Goal: Task Accomplishment & Management: Manage account settings

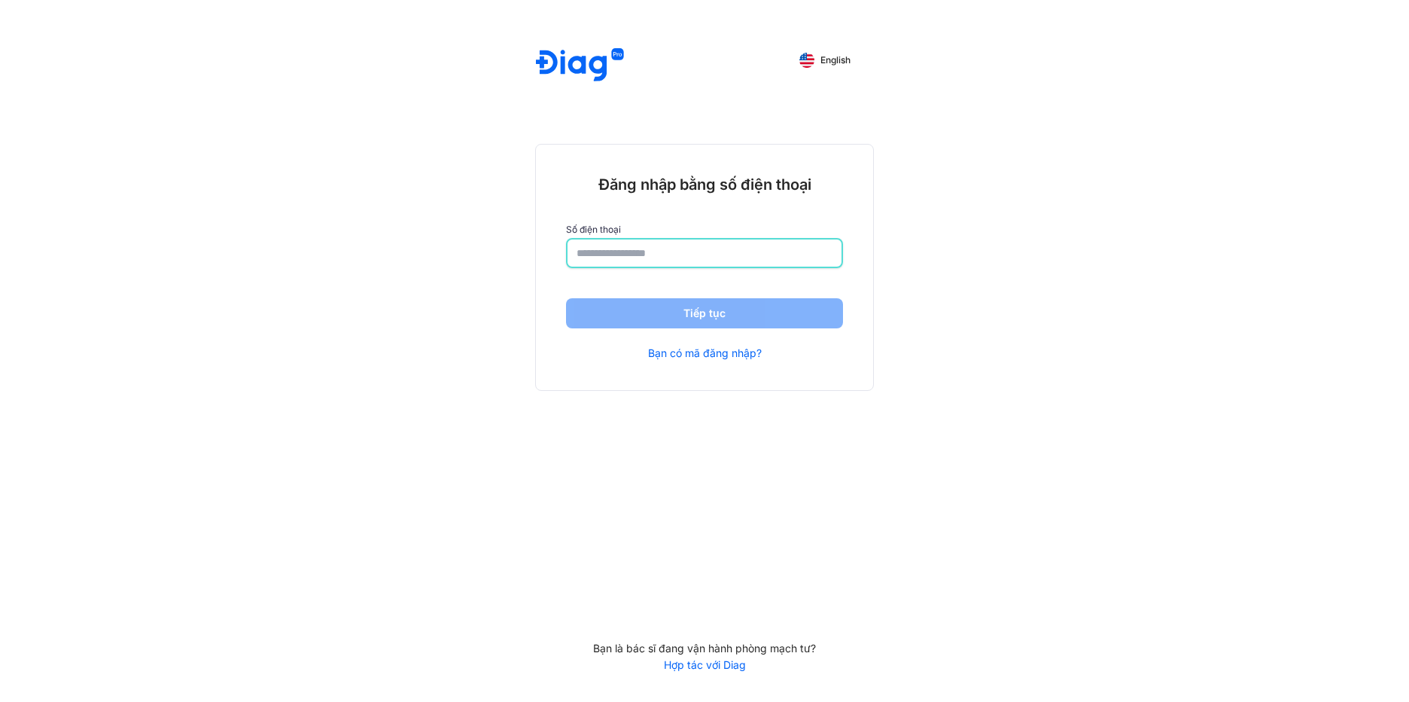
click at [613, 251] on input "number" at bounding box center [705, 252] width 256 height 27
type input "**********"
click at [638, 314] on button "Tiếp tục" at bounding box center [704, 315] width 277 height 30
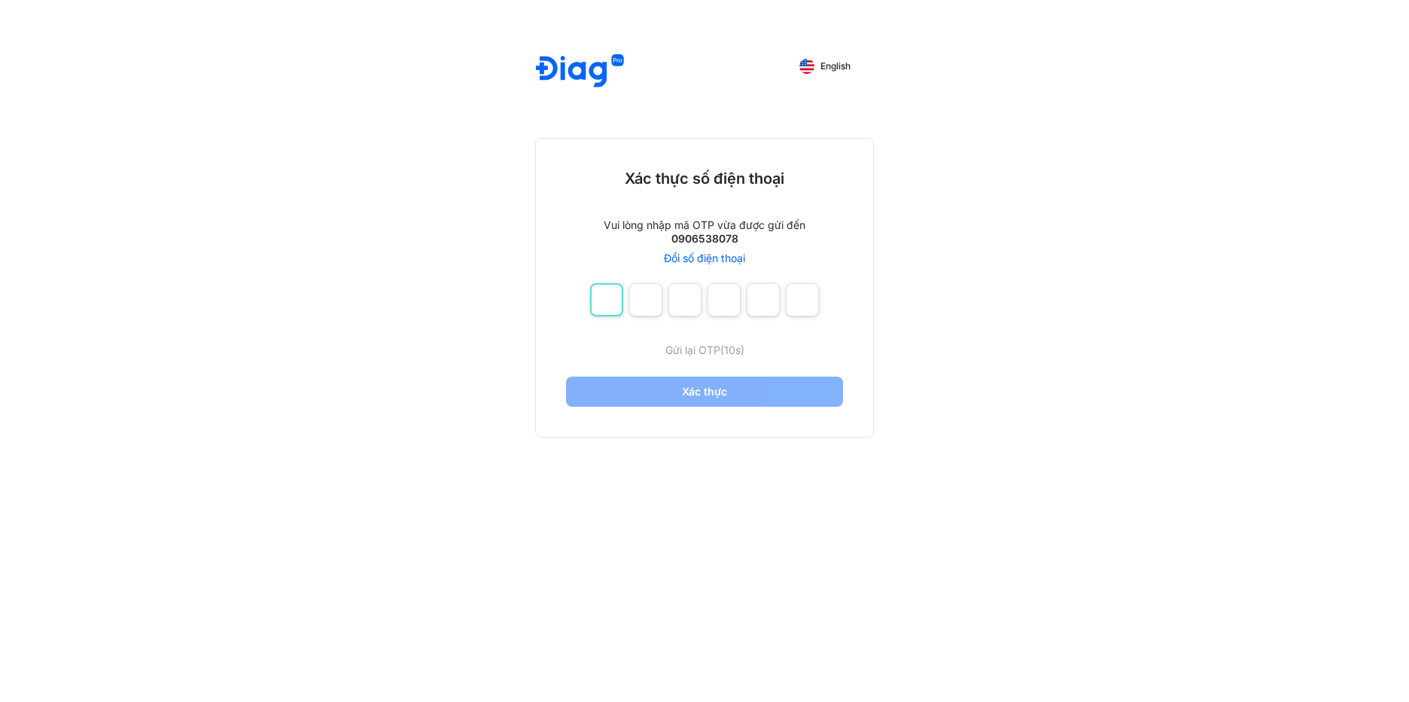
click at [603, 308] on input "number" at bounding box center [606, 299] width 33 height 33
type input "*"
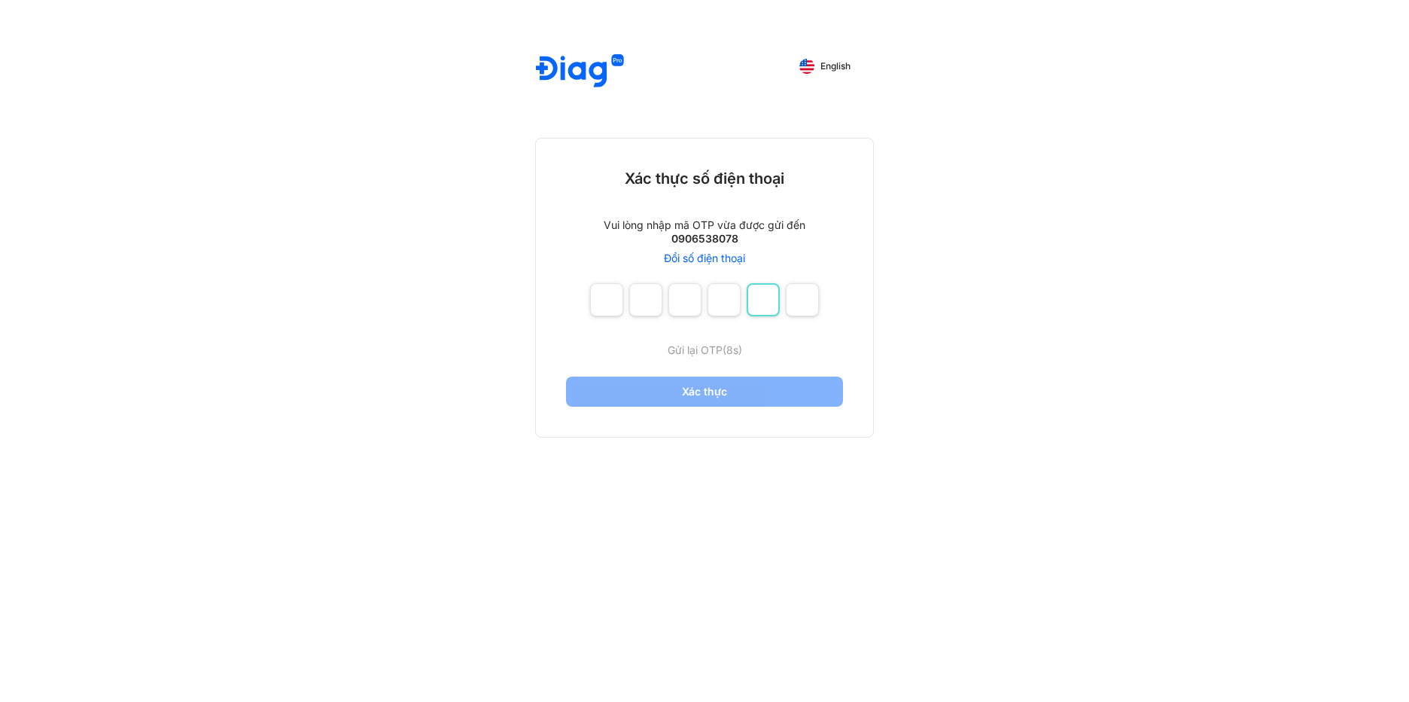
type input "*"
